Goal: Transaction & Acquisition: Purchase product/service

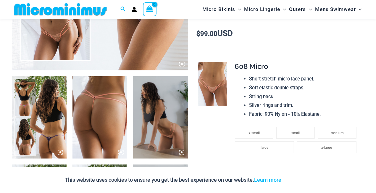
scroll to position [249, 0]
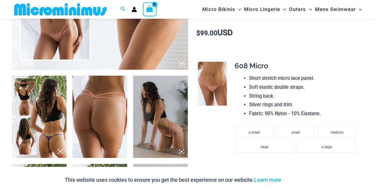
click at [44, 114] on img at bounding box center [39, 117] width 55 height 82
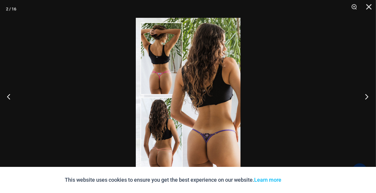
click at [367, 95] on button "Next" at bounding box center [365, 96] width 22 height 30
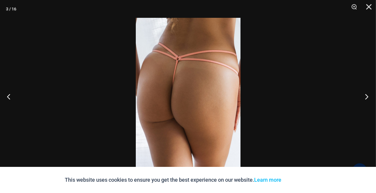
click at [367, 95] on button "Next" at bounding box center [365, 96] width 22 height 30
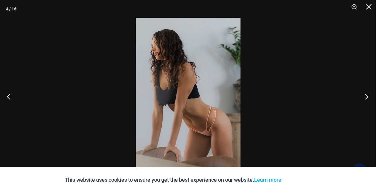
click at [367, 95] on button "Next" at bounding box center [365, 96] width 22 height 30
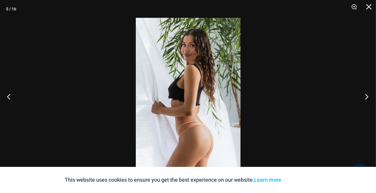
click at [367, 95] on button "Next" at bounding box center [365, 96] width 22 height 30
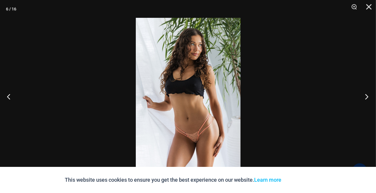
click at [367, 95] on button "Next" at bounding box center [365, 96] width 22 height 30
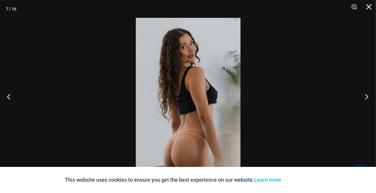
click at [367, 95] on button "Next" at bounding box center [365, 96] width 22 height 30
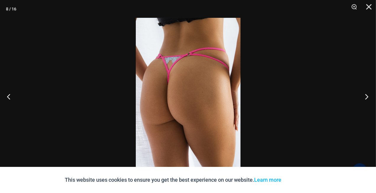
click at [367, 95] on button "Next" at bounding box center [365, 96] width 22 height 30
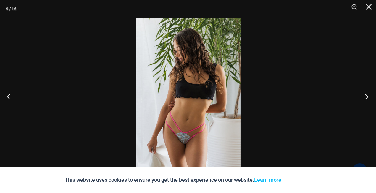
click at [367, 95] on button "Next" at bounding box center [365, 96] width 22 height 30
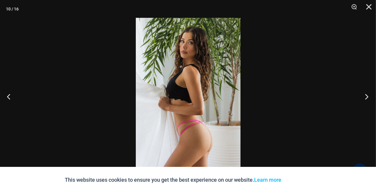
click at [367, 95] on button "Next" at bounding box center [365, 96] width 22 height 30
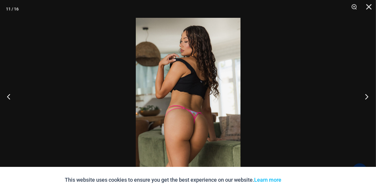
click at [367, 95] on button "Next" at bounding box center [365, 96] width 22 height 30
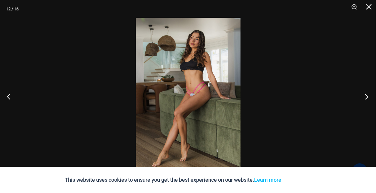
click at [367, 95] on button "Next" at bounding box center [365, 96] width 22 height 30
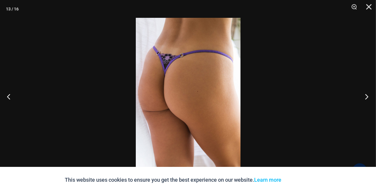
click at [367, 95] on button "Next" at bounding box center [365, 96] width 22 height 30
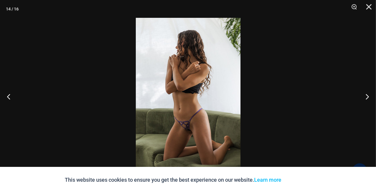
click at [198, 128] on img at bounding box center [188, 96] width 105 height 157
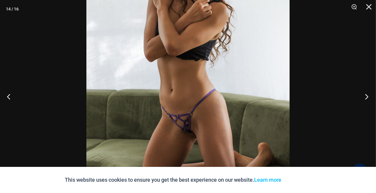
click at [367, 94] on button "Next" at bounding box center [365, 96] width 22 height 30
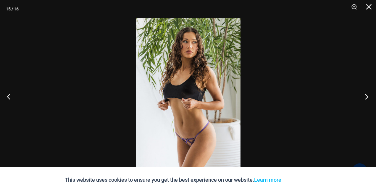
click at [367, 94] on button "Next" at bounding box center [365, 96] width 22 height 30
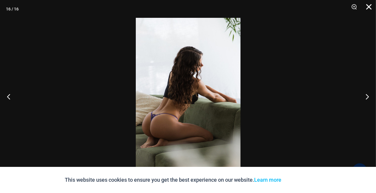
click at [368, 5] on button "Close" at bounding box center [367, 9] width 15 height 18
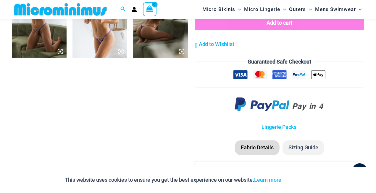
scroll to position [702, 0]
click at [310, 141] on li "Sizing Guide" at bounding box center [304, 147] width 42 height 15
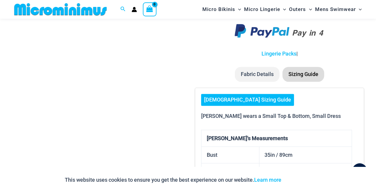
scroll to position [776, 0]
